Goal: Check status

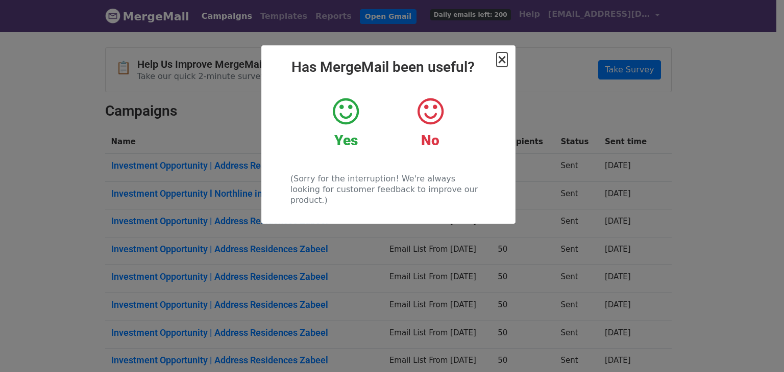
click at [501, 60] on span "×" at bounding box center [501, 60] width 10 height 14
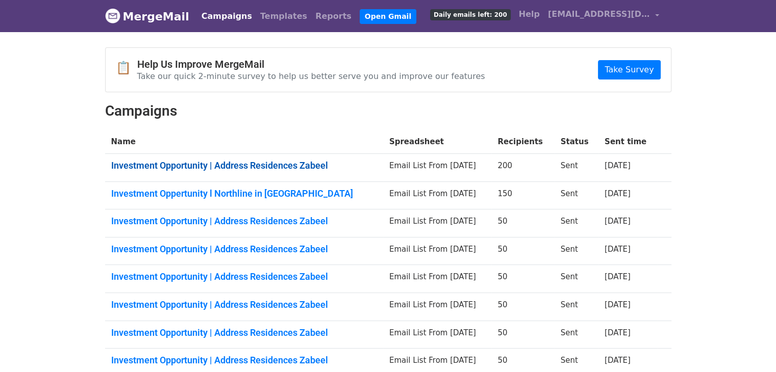
click at [180, 166] on link "Investment Opportunity | Address Residences Zabeel" at bounding box center [244, 165] width 266 height 11
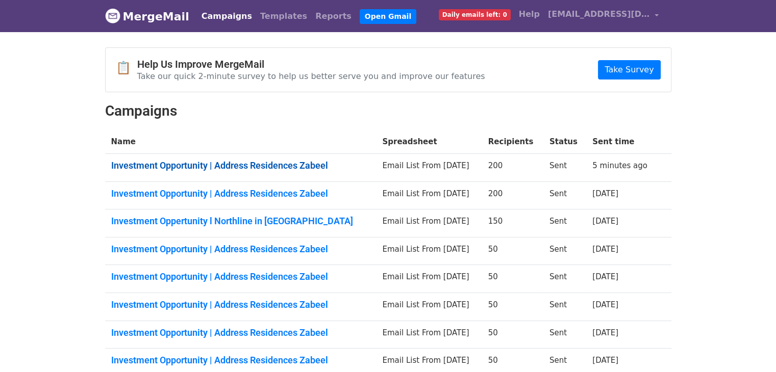
click at [235, 160] on link "Investment Opportunity | Address Residences Zabeel" at bounding box center [240, 165] width 259 height 11
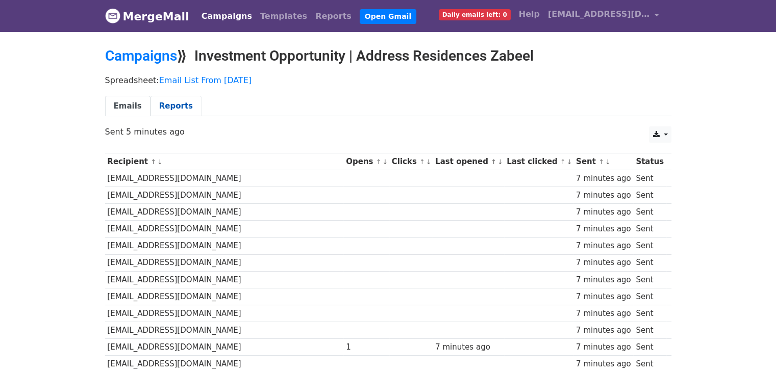
click at [168, 100] on link "Reports" at bounding box center [175, 106] width 51 height 21
